Goal: Information Seeking & Learning: Get advice/opinions

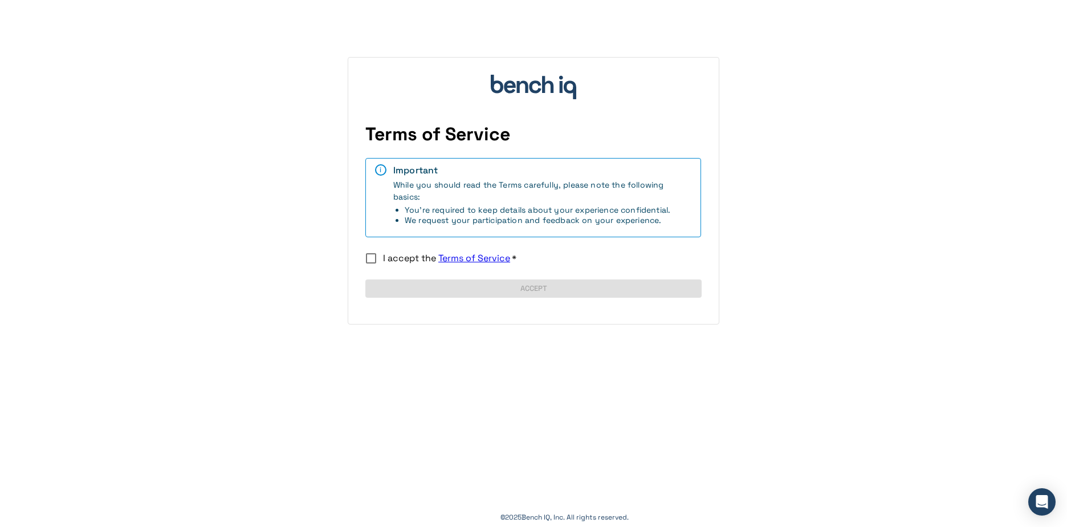
click at [390, 251] on label "I accept the Terms of Service   *" at bounding box center [525, 258] width 333 height 24
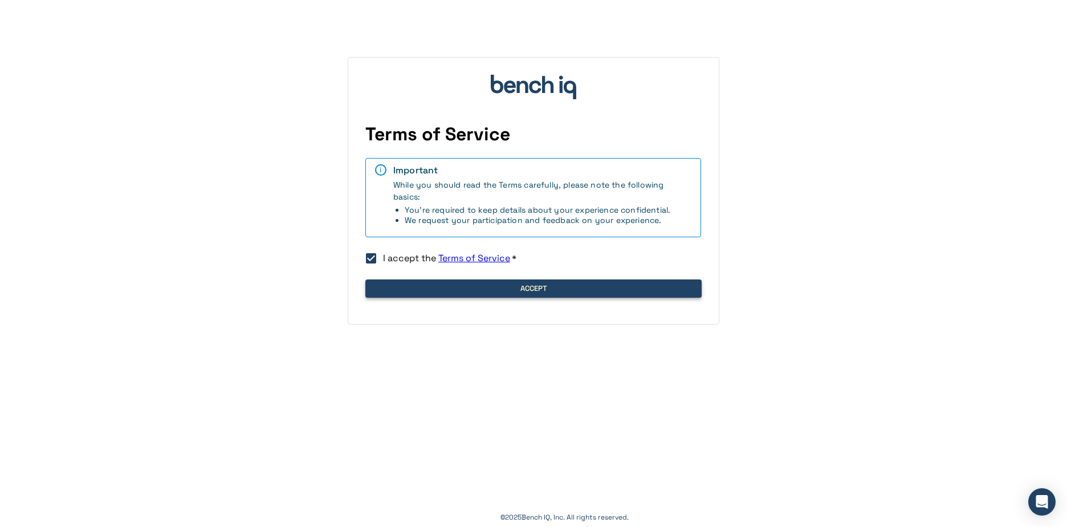
click at [421, 292] on button "Accept" at bounding box center [533, 288] width 336 height 18
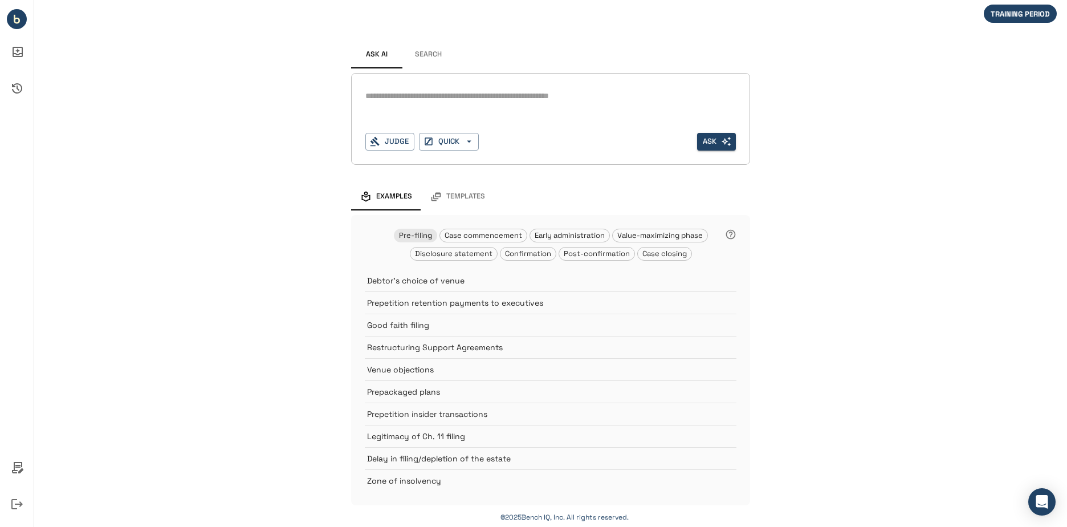
click at [422, 100] on textarea at bounding box center [550, 95] width 370 height 13
click at [423, 59] on button "Search" at bounding box center [427, 54] width 51 height 27
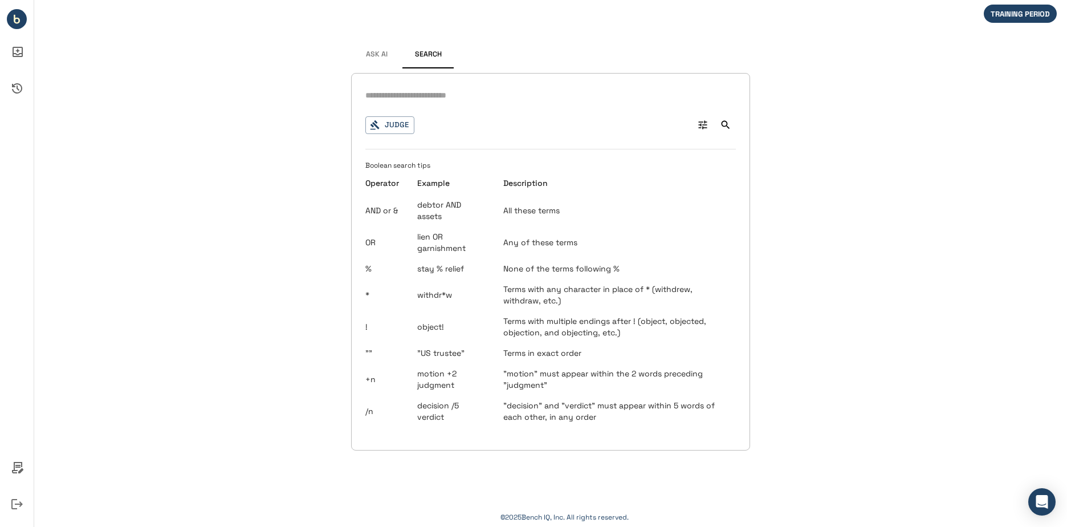
click at [417, 95] on input "text" at bounding box center [550, 95] width 370 height 17
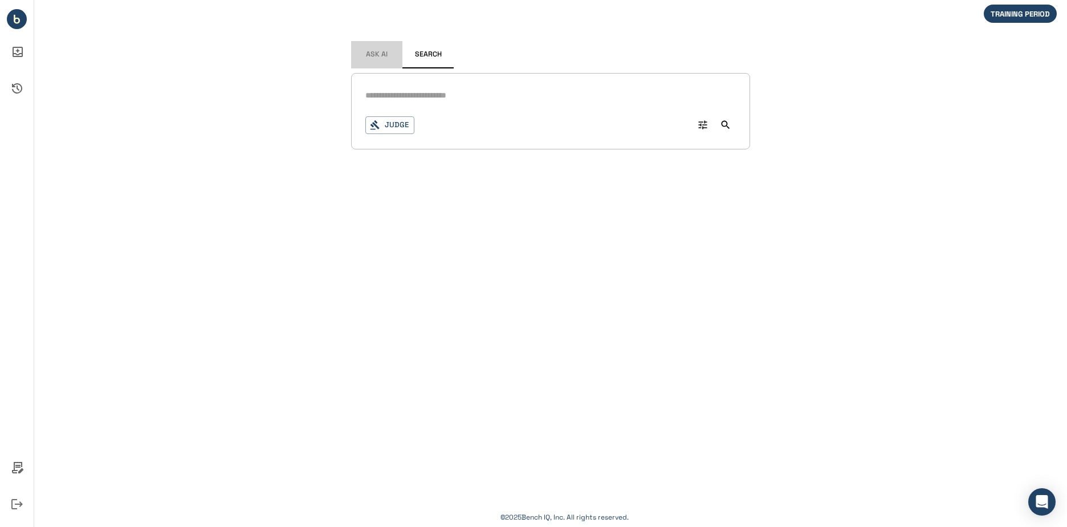
click at [380, 51] on span "Ask AI" at bounding box center [377, 54] width 22 height 9
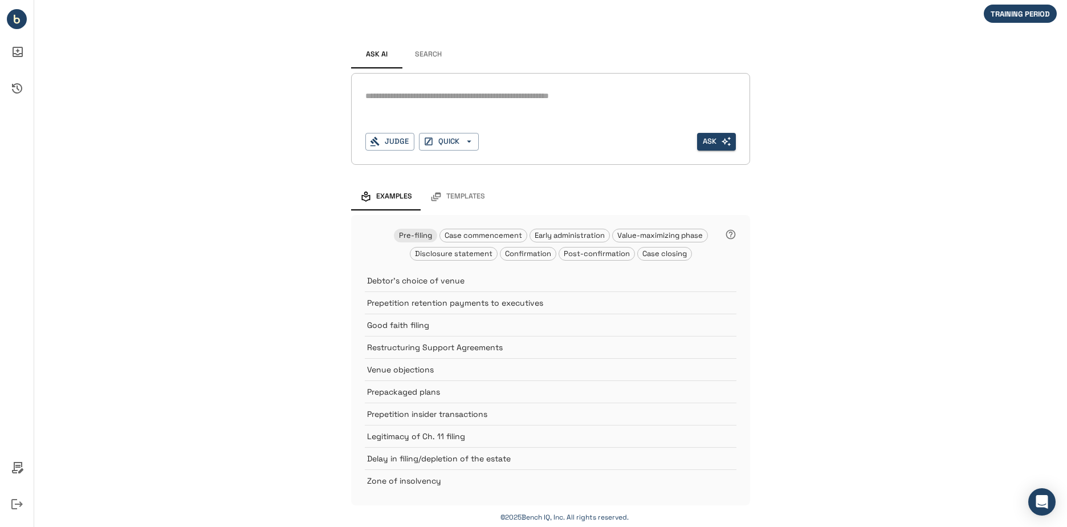
click at [413, 86] on div "* Judge QUICK Ask" at bounding box center [550, 119] width 399 height 92
click at [413, 94] on textarea at bounding box center [550, 95] width 370 height 13
type textarea "**********"
click at [389, 143] on button "Judge" at bounding box center [389, 142] width 49 height 18
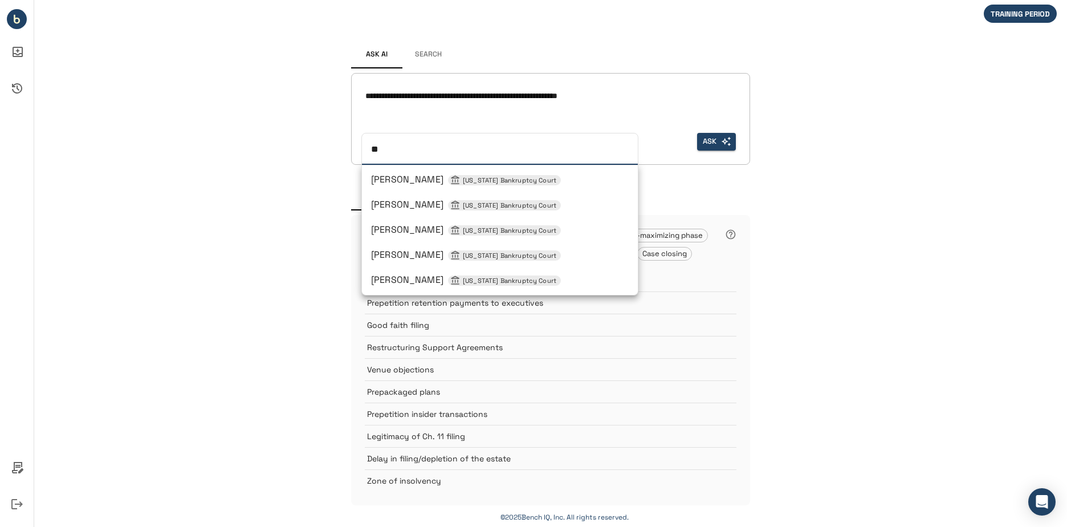
type input "***"
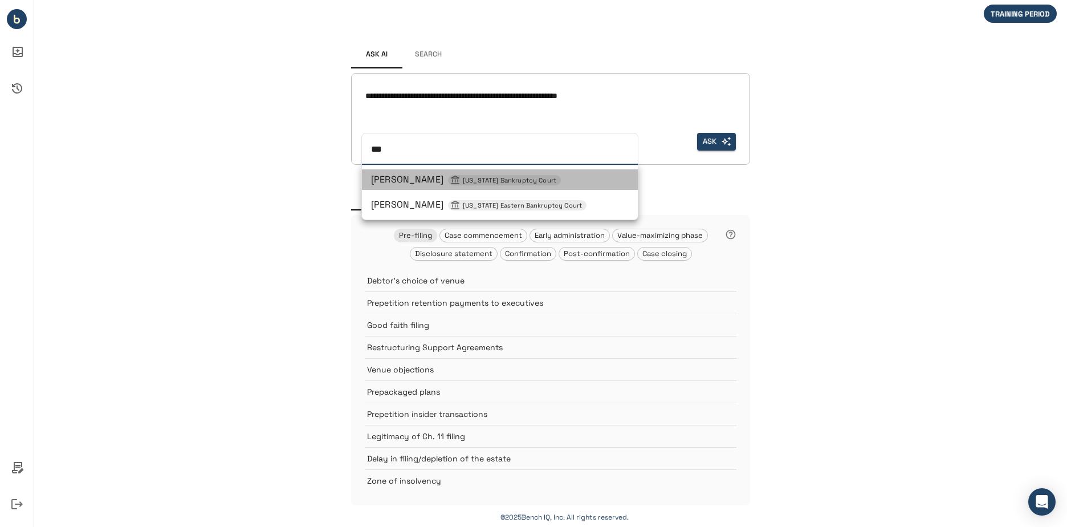
click at [406, 181] on span "[PERSON_NAME] [US_STATE] Bankruptcy Court" at bounding box center [466, 179] width 190 height 12
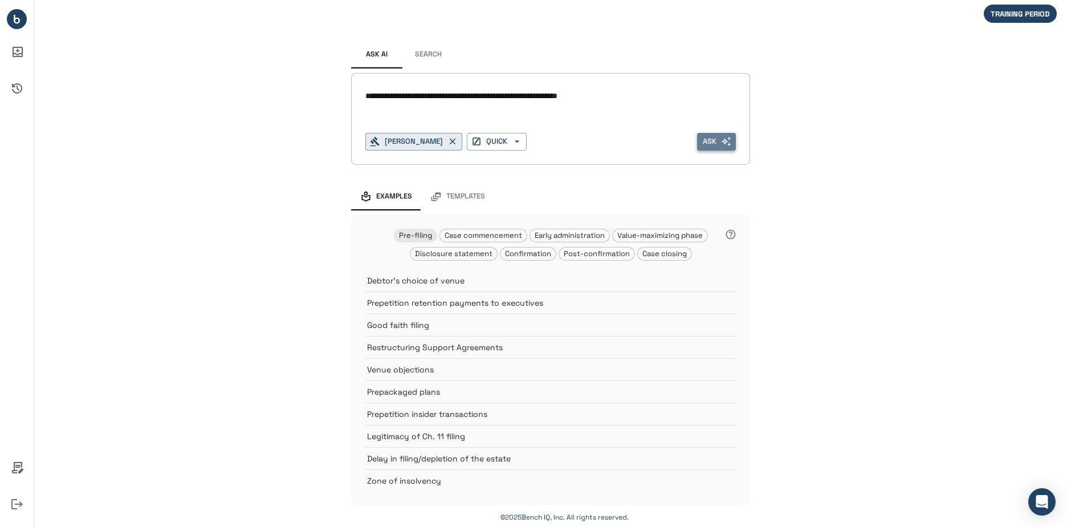
click at [710, 139] on button "Ask" at bounding box center [716, 142] width 39 height 18
drag, startPoint x: 425, startPoint y: 51, endPoint x: 446, endPoint y: 69, distance: 27.9
click at [425, 52] on button "Search" at bounding box center [427, 54] width 51 height 27
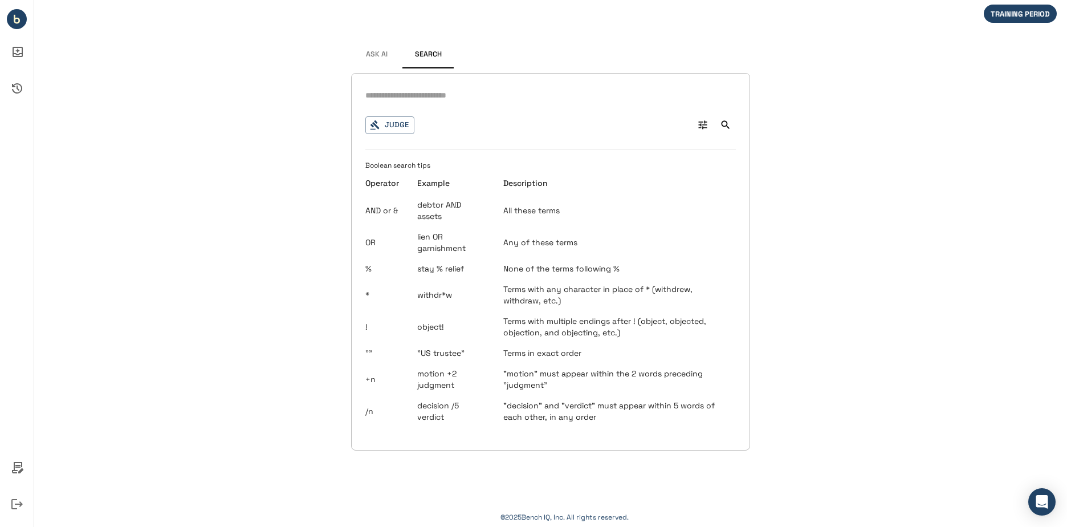
click at [466, 95] on input "text" at bounding box center [550, 95] width 370 height 17
type input "**********"
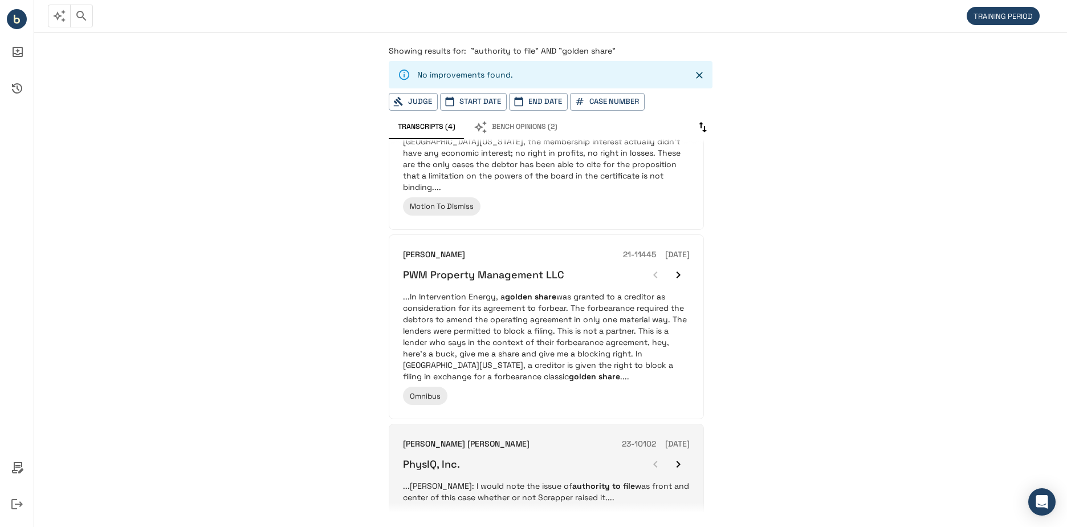
scroll to position [269, 0]
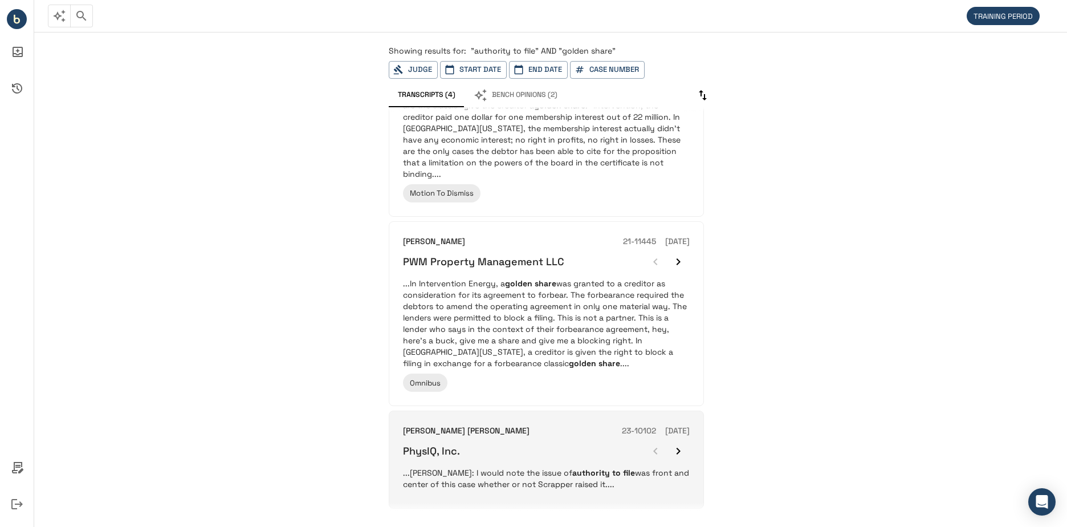
click at [519, 449] on div "PhysIQ, Inc." at bounding box center [546, 450] width 287 height 23
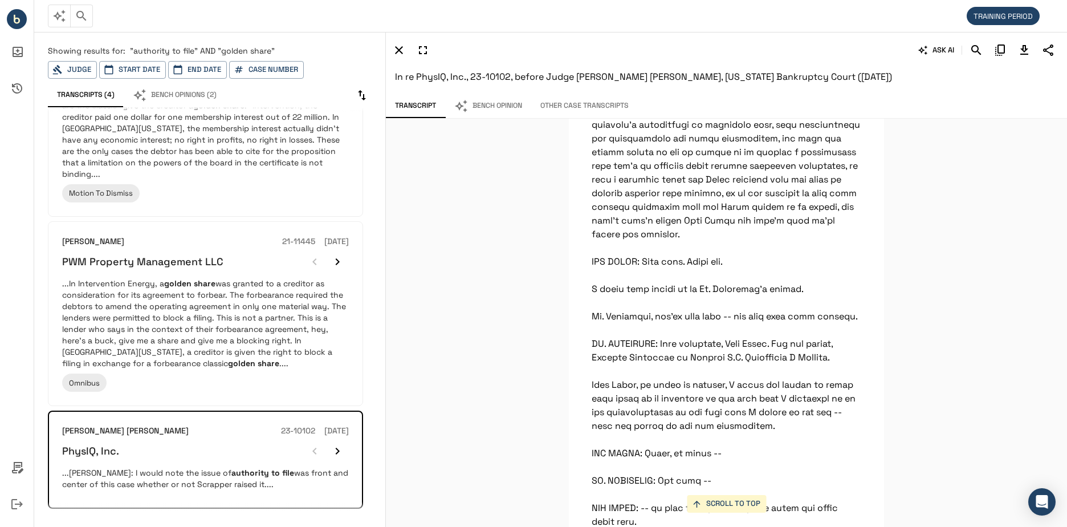
scroll to position [27782, 0]
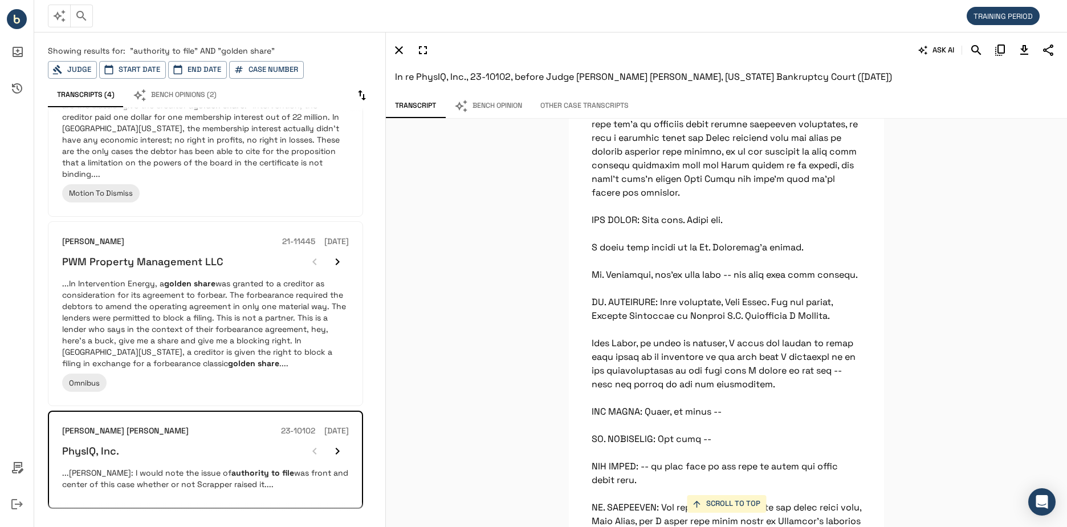
click at [498, 112] on button "Bench Opinion" at bounding box center [488, 106] width 86 height 24
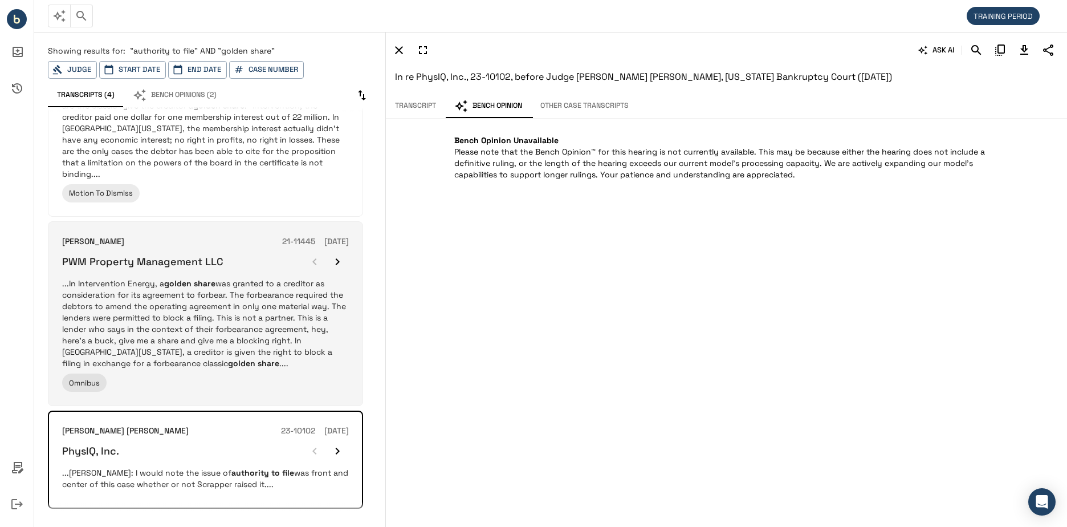
scroll to position [0, 0]
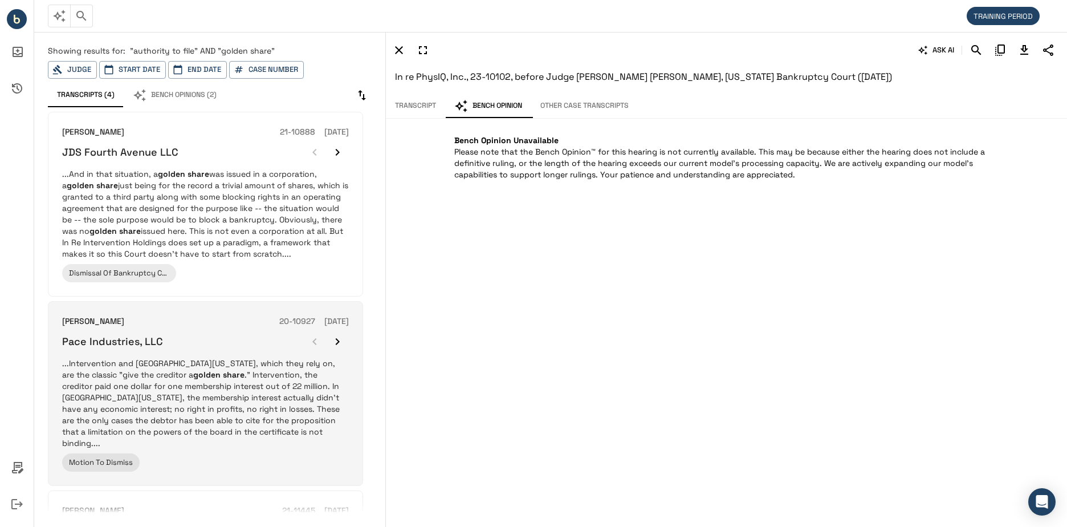
click at [233, 425] on p "...Intervention and [GEOGRAPHIC_DATA][US_STATE], which they rely on, are the cl…" at bounding box center [205, 402] width 287 height 91
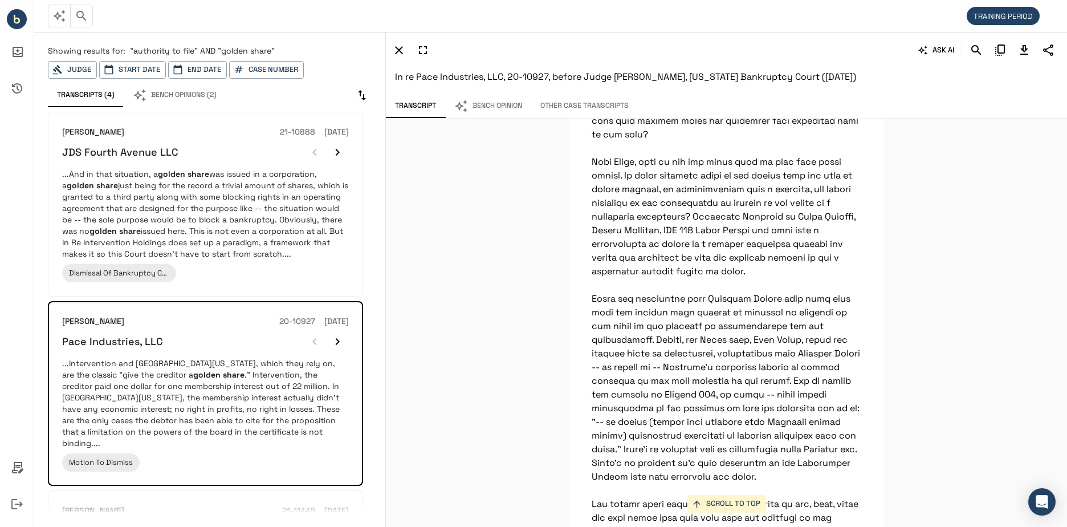
scroll to position [4420, 0]
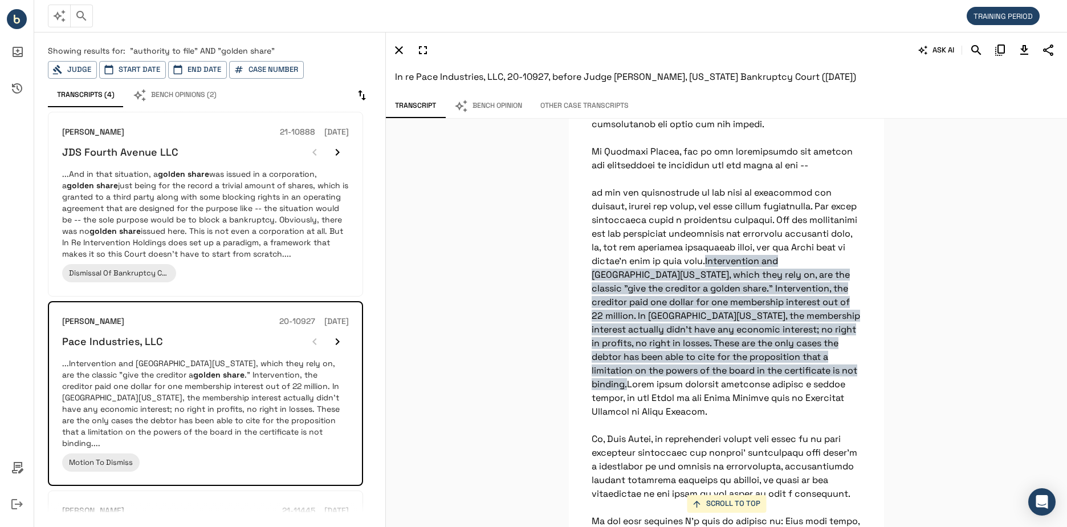
click at [500, 95] on button "Bench Opinion" at bounding box center [488, 106] width 86 height 24
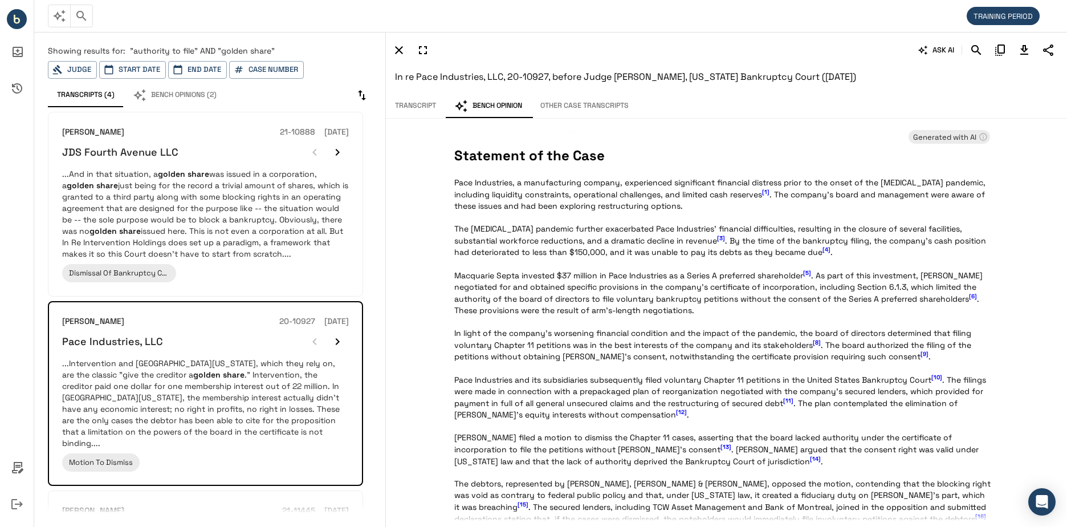
click at [407, 220] on div "ASK AI In re Pace Industries, LLC, 20-10927, before Judge [PERSON_NAME], [US_ST…" at bounding box center [726, 278] width 682 height 495
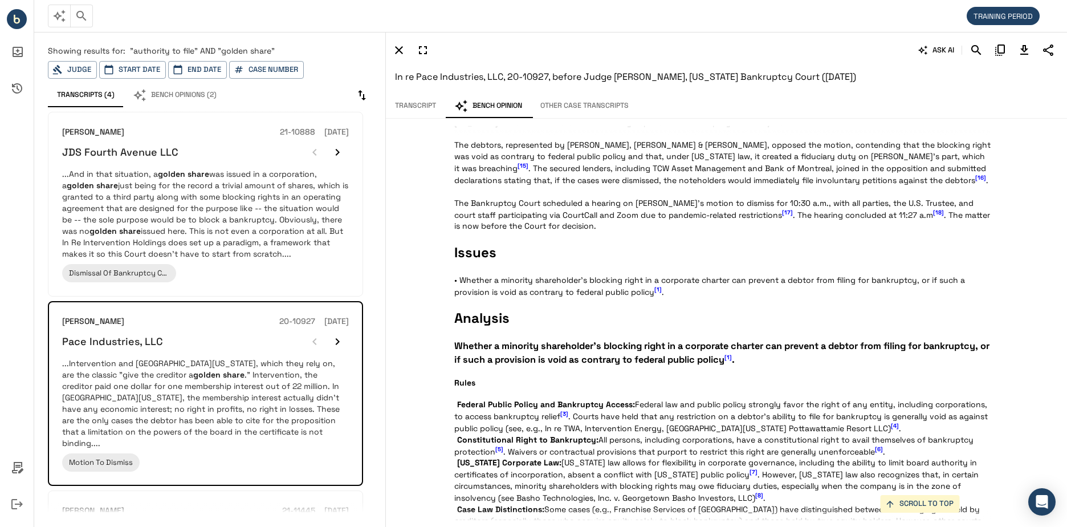
scroll to position [0, 0]
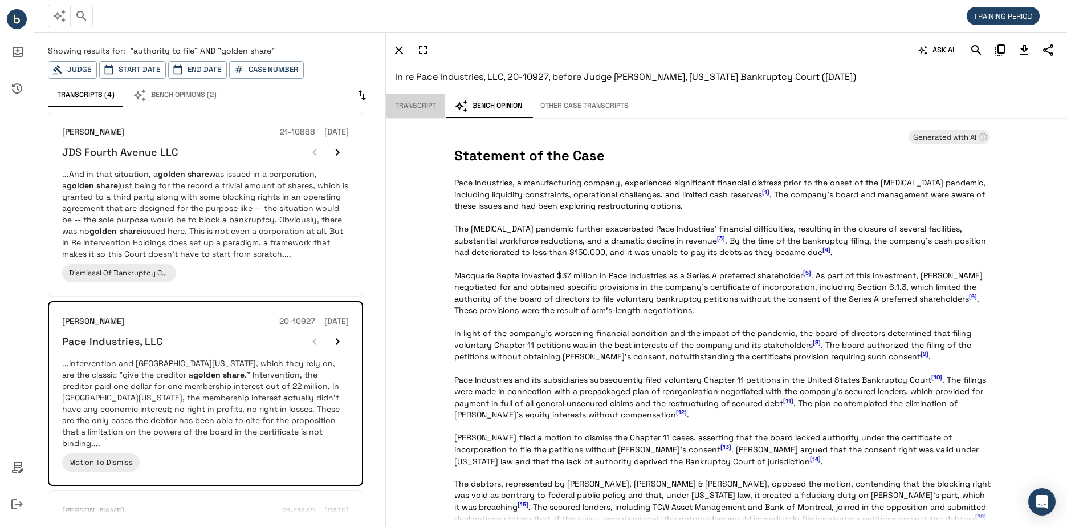
click at [416, 96] on button "Transcript" at bounding box center [415, 106] width 59 height 24
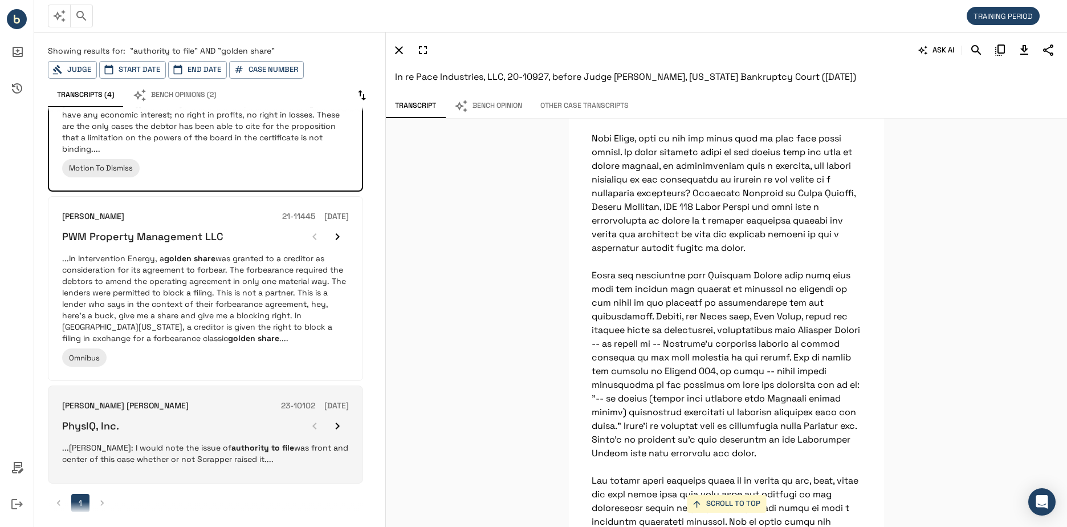
scroll to position [3907, 0]
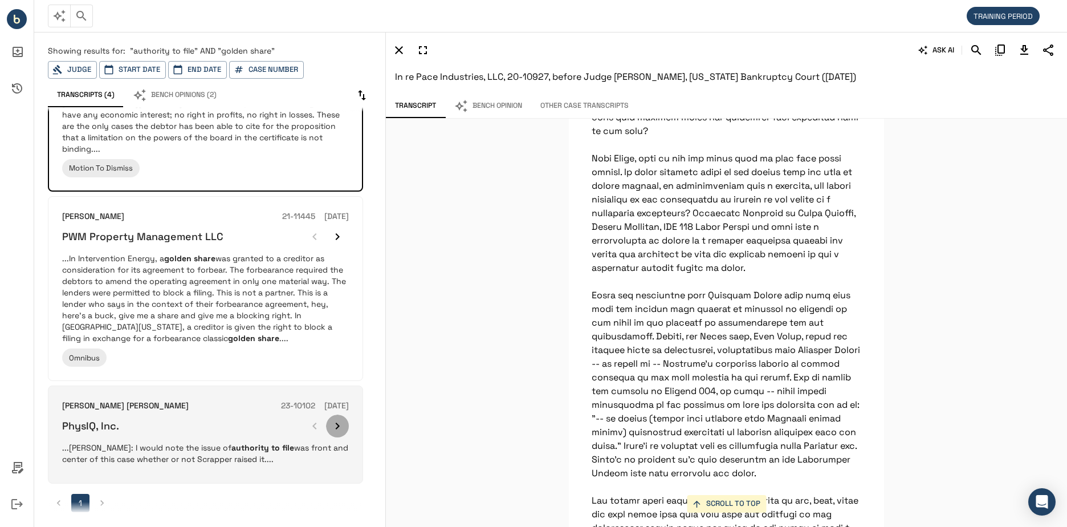
click at [337, 419] on icon "button" at bounding box center [338, 426] width 14 height 14
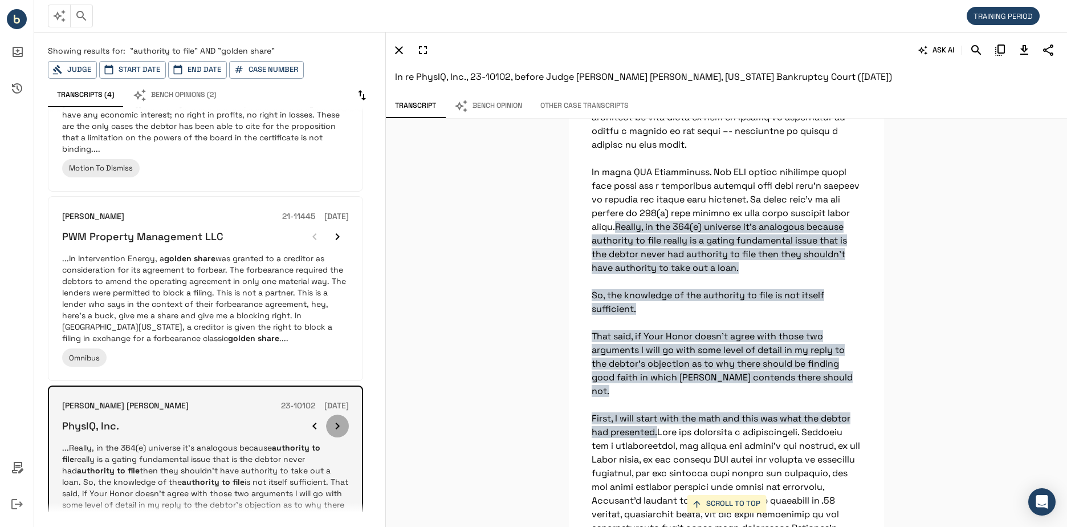
click at [337, 419] on icon "button" at bounding box center [338, 426] width 14 height 14
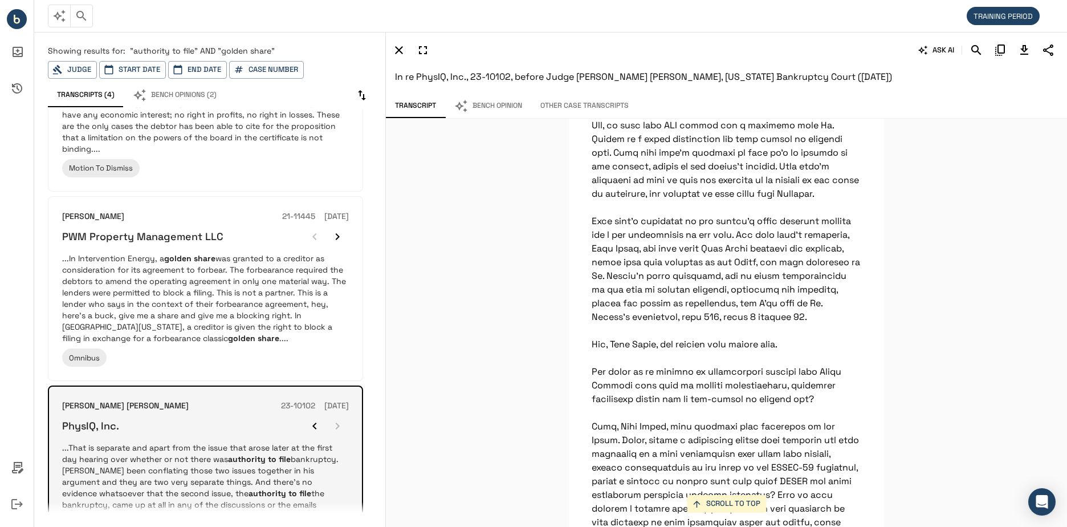
scroll to position [16956, 0]
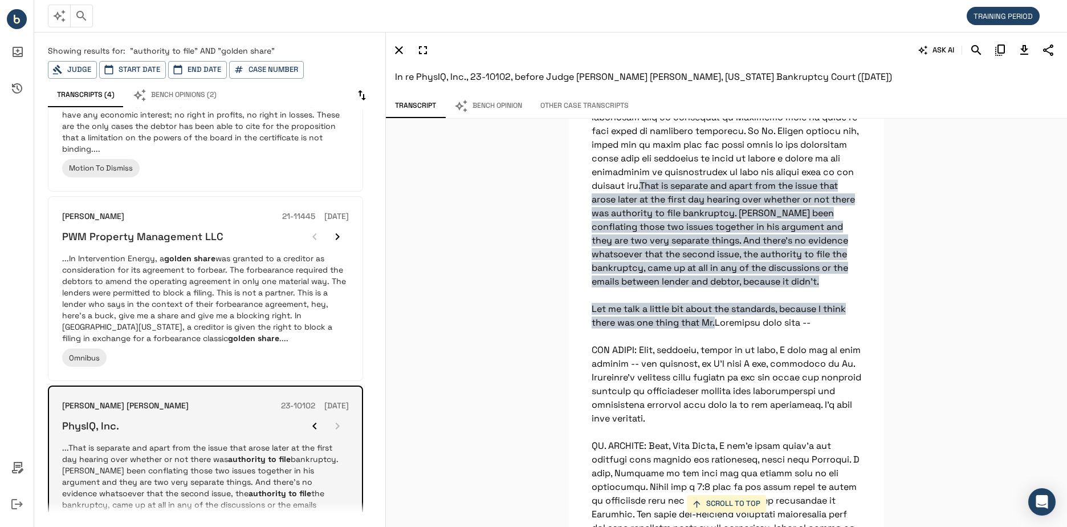
click at [337, 415] on div at bounding box center [326, 425] width 46 height 23
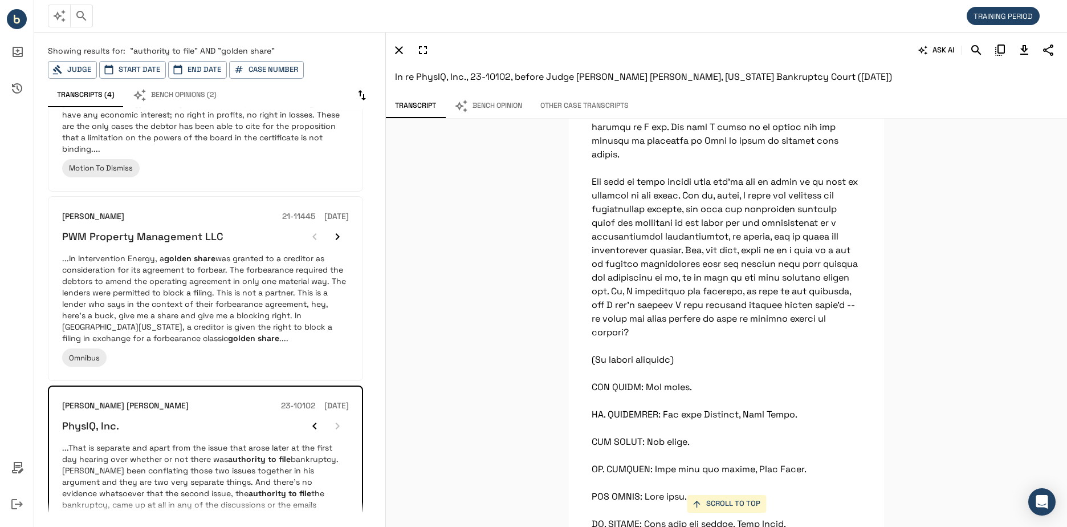
scroll to position [32101, 0]
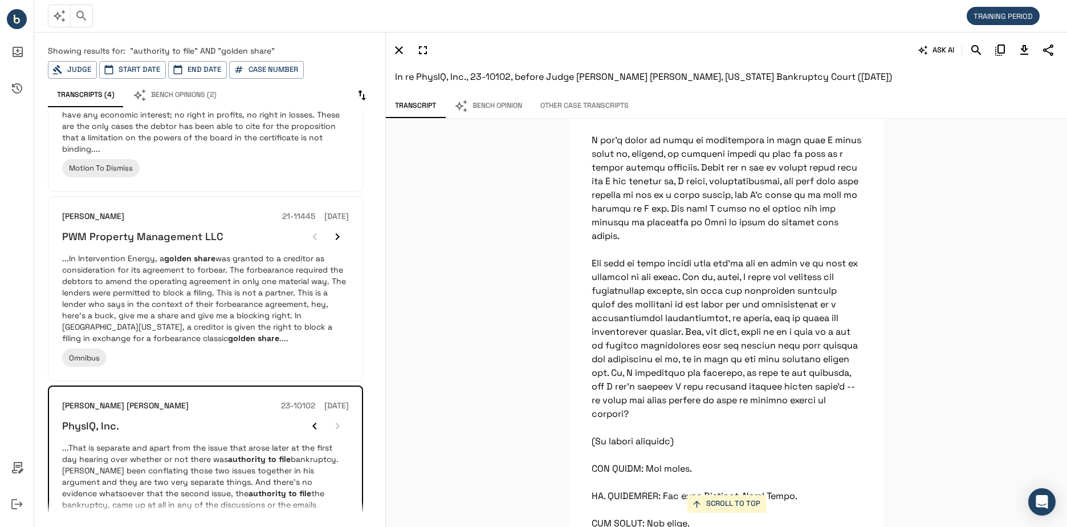
click at [20, 14] on circle "Bench IQ" at bounding box center [17, 19] width 20 height 20
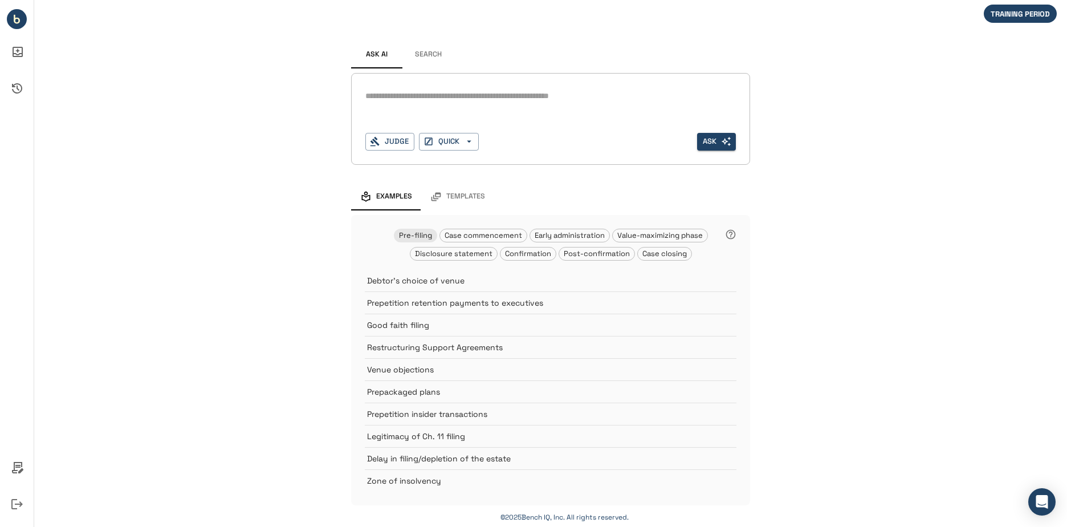
drag, startPoint x: 259, startPoint y: 0, endPoint x: 174, endPoint y: 36, distance: 92.4
click at [174, 36] on div "Ask AI Search * Judge QUICK Ask Examples Templates Pre-filing Case commencement…" at bounding box center [550, 264] width 1033 height 528
click at [182, 199] on div "Ask AI Search * Judge QUICK Ask Examples Templates Pre-filing Case commencement…" at bounding box center [550, 264] width 1033 height 528
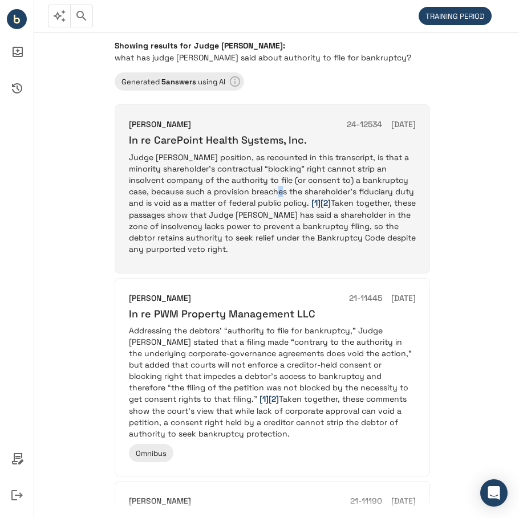
click at [271, 189] on p "Judge Walrath’s position, as recounted in this transcript, is that a minority s…" at bounding box center [272, 203] width 287 height 103
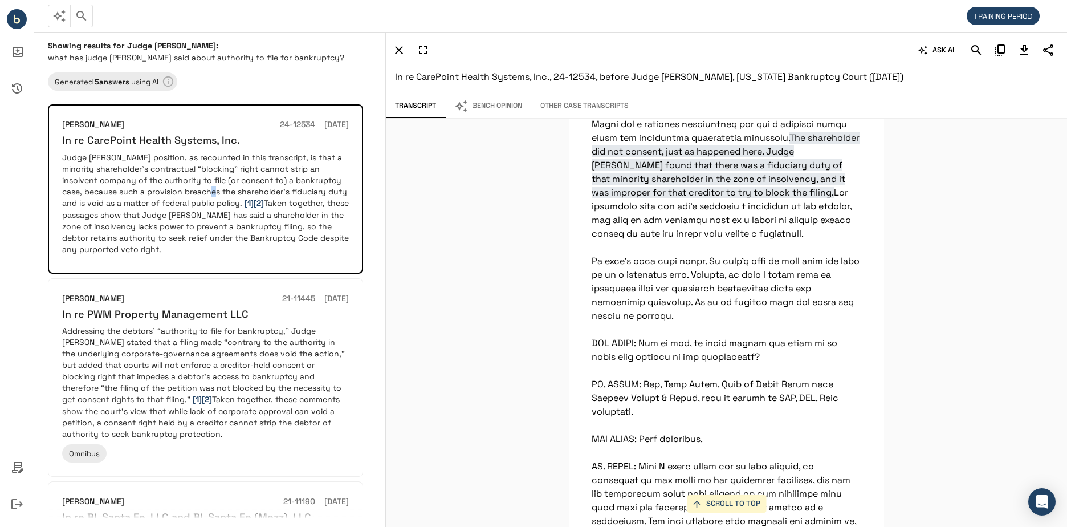
scroll to position [6175, 0]
